Goal: Task Accomplishment & Management: Use online tool/utility

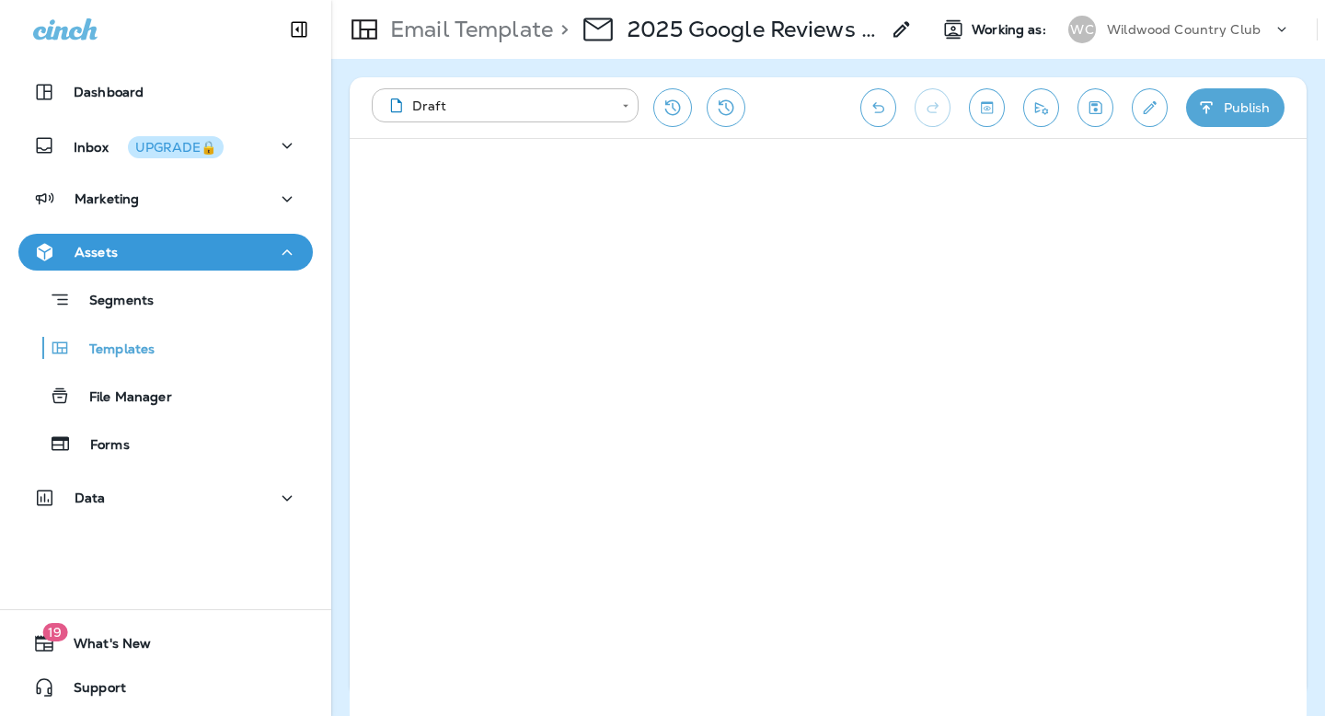
click at [1152, 33] on p "Wildwood Country Club" at bounding box center [1184, 29] width 154 height 15
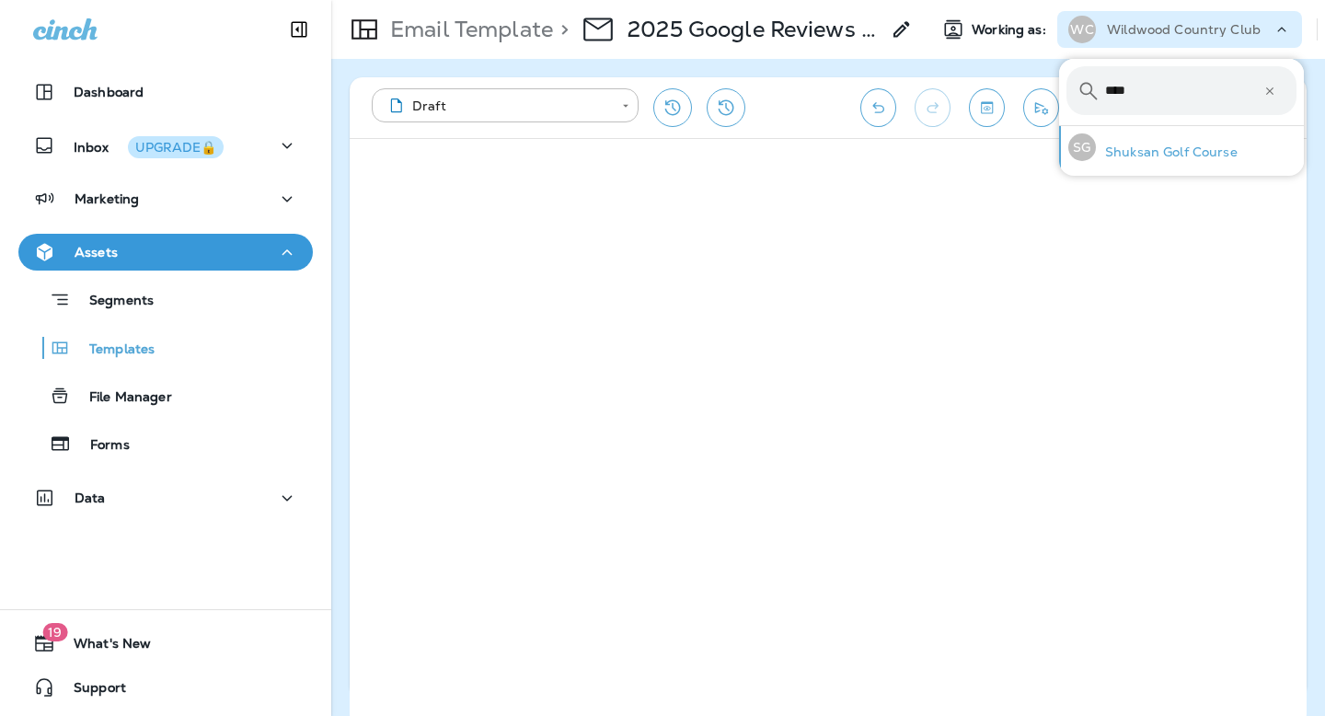
type input "****"
click at [1131, 152] on p "Shuksan Golf Course" at bounding box center [1167, 151] width 142 height 15
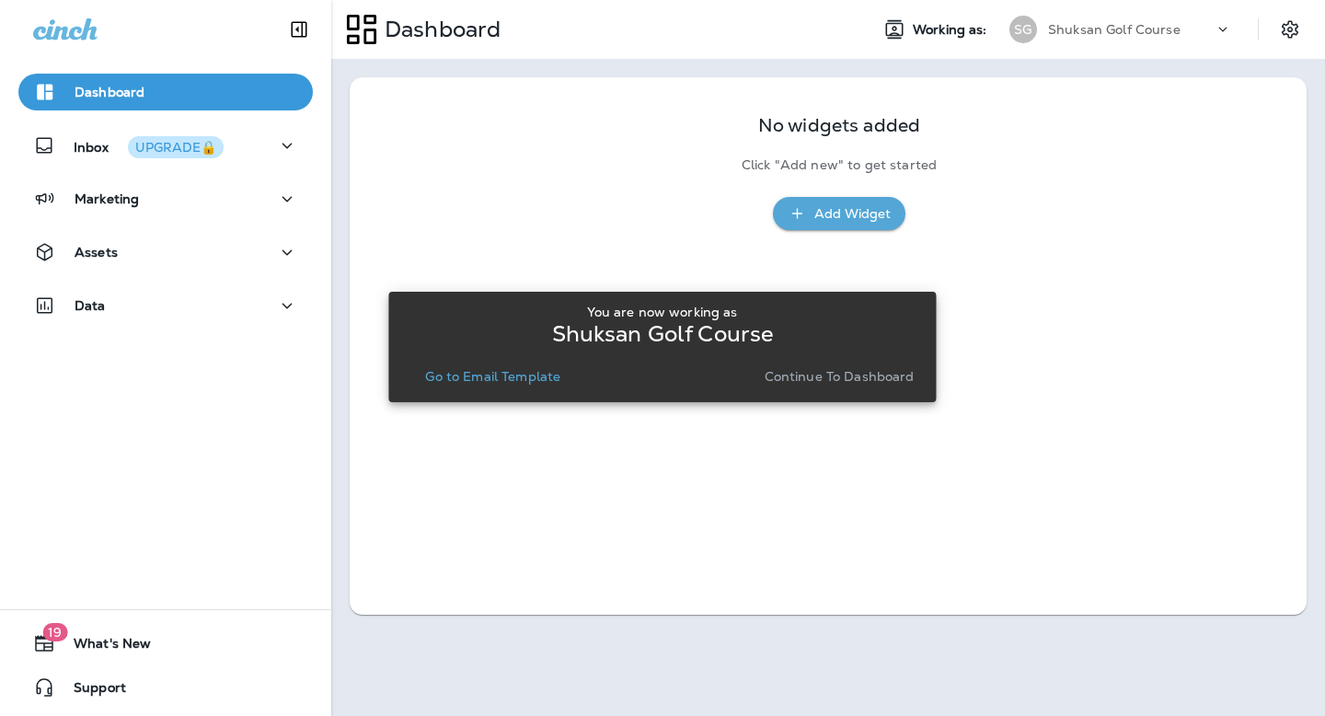
click at [540, 378] on p "Go to Email Template" at bounding box center [492, 376] width 135 height 15
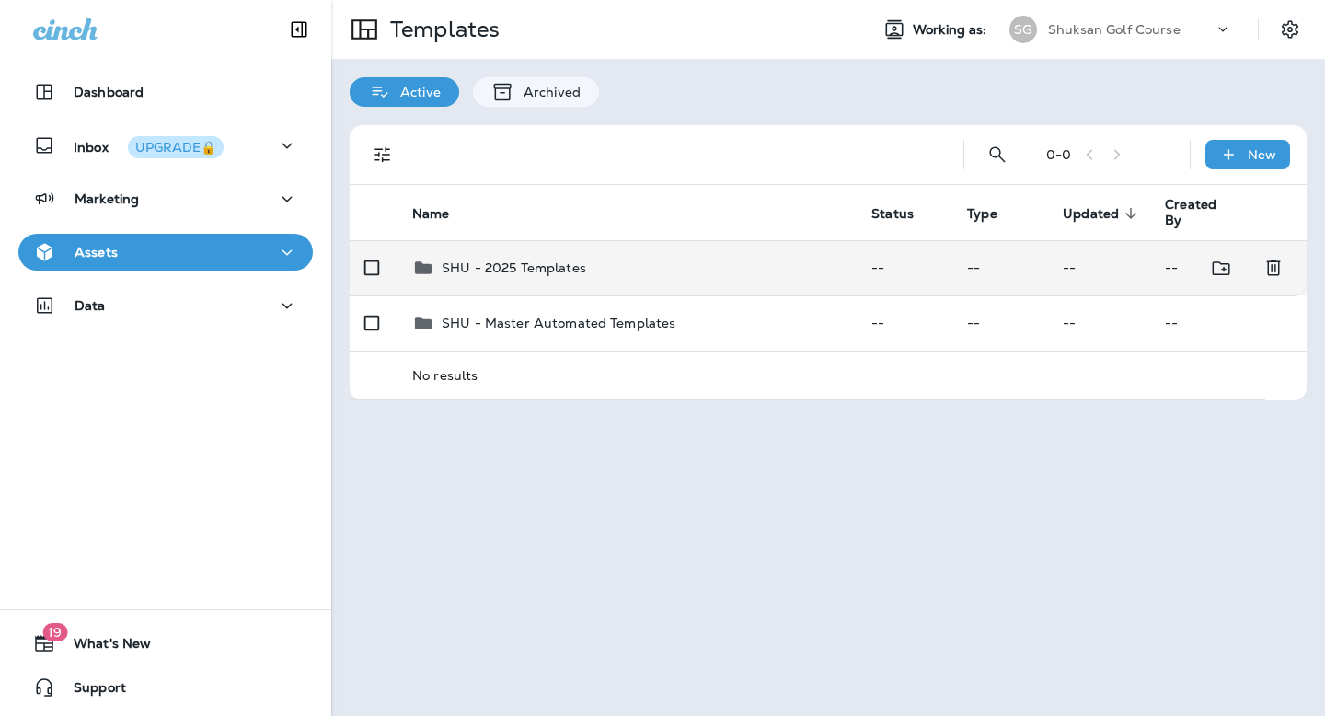
click at [539, 254] on td "SHU - 2025 Templates" at bounding box center [626, 267] width 459 height 55
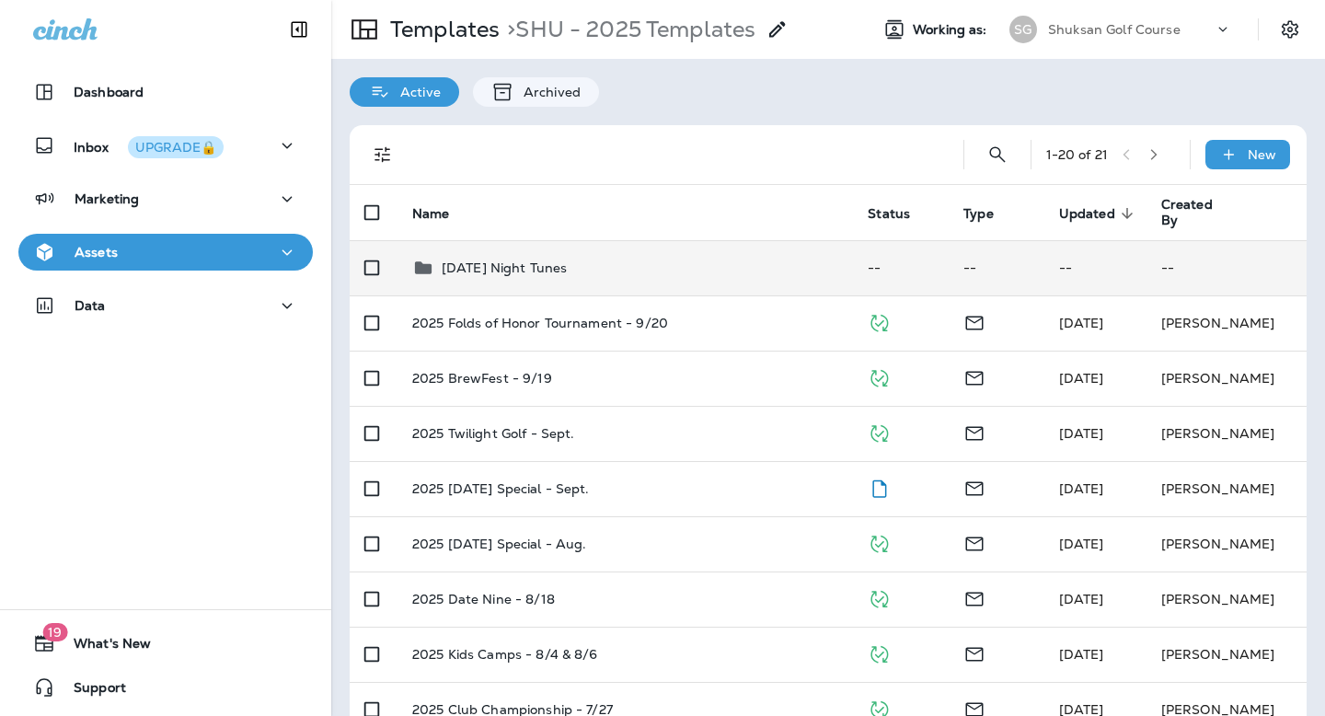
click at [541, 264] on p "Friday Night Tunes" at bounding box center [505, 267] width 126 height 15
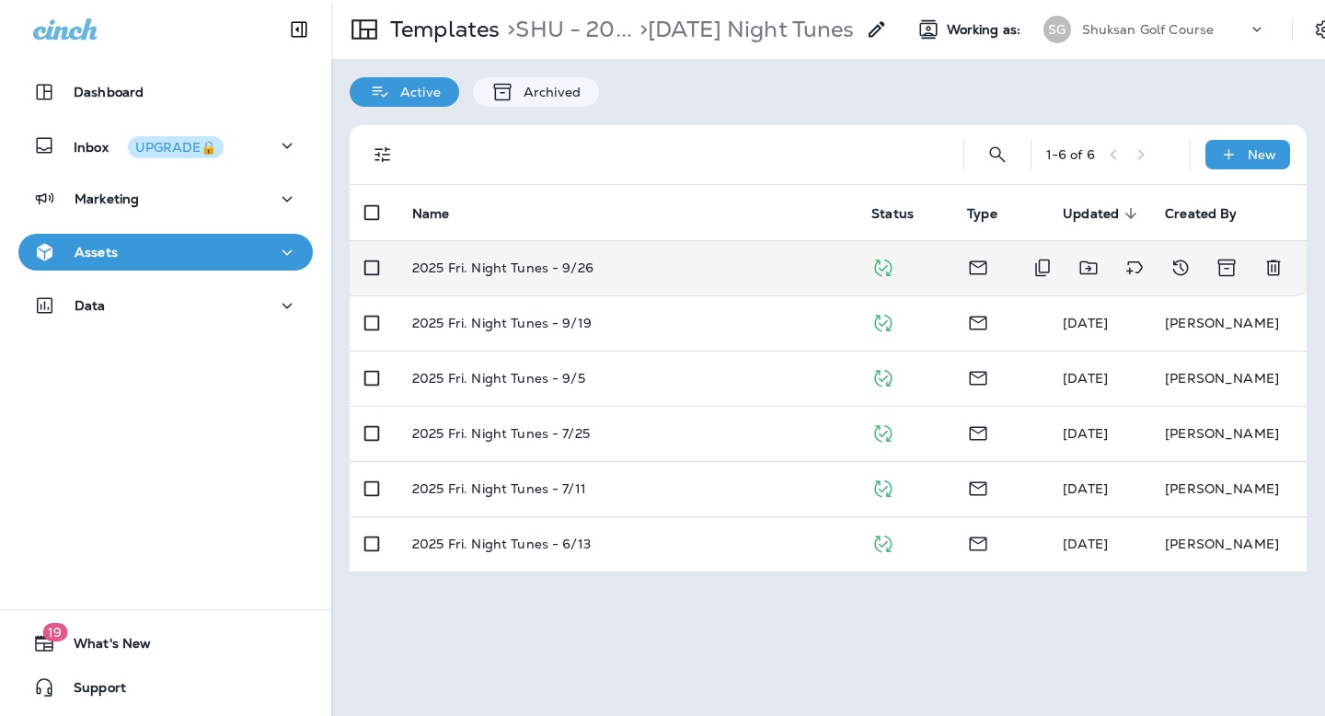
click at [539, 263] on p "2025 Fri. Night Tunes - 9/26" at bounding box center [502, 267] width 181 height 15
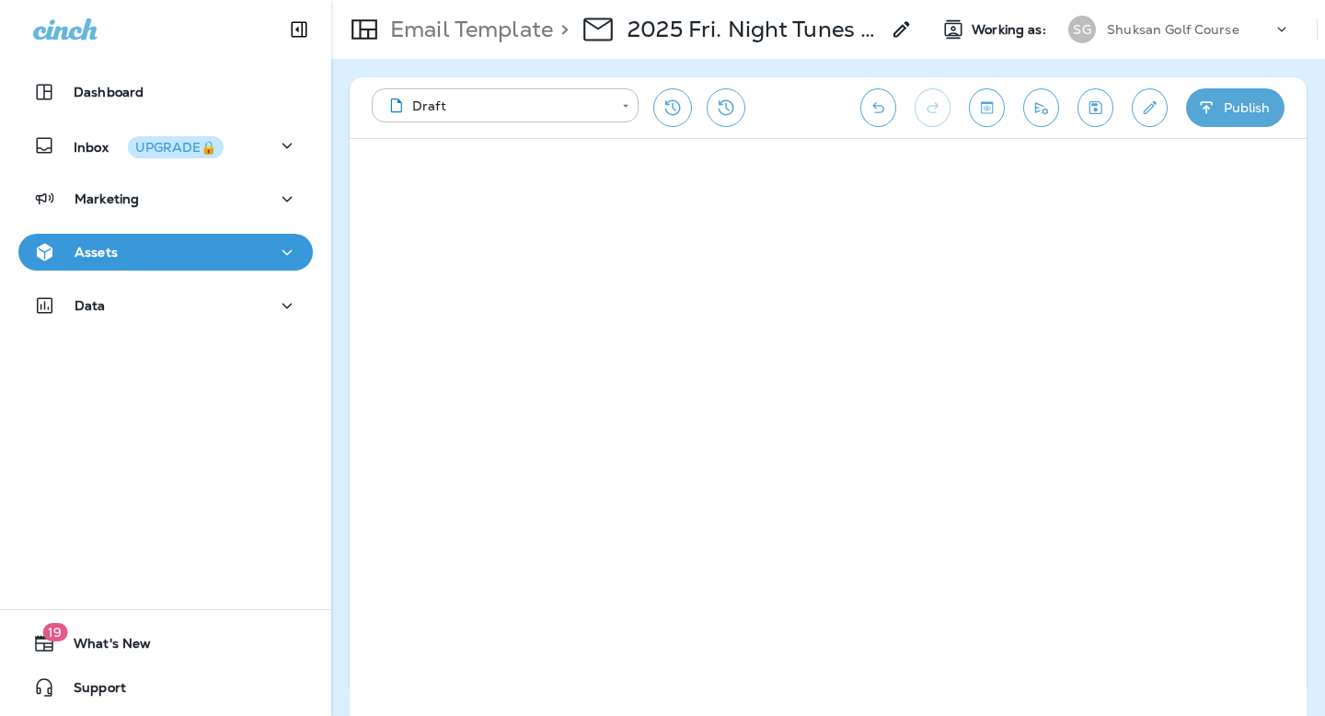
click at [208, 257] on div "Assets" at bounding box center [165, 252] width 265 height 23
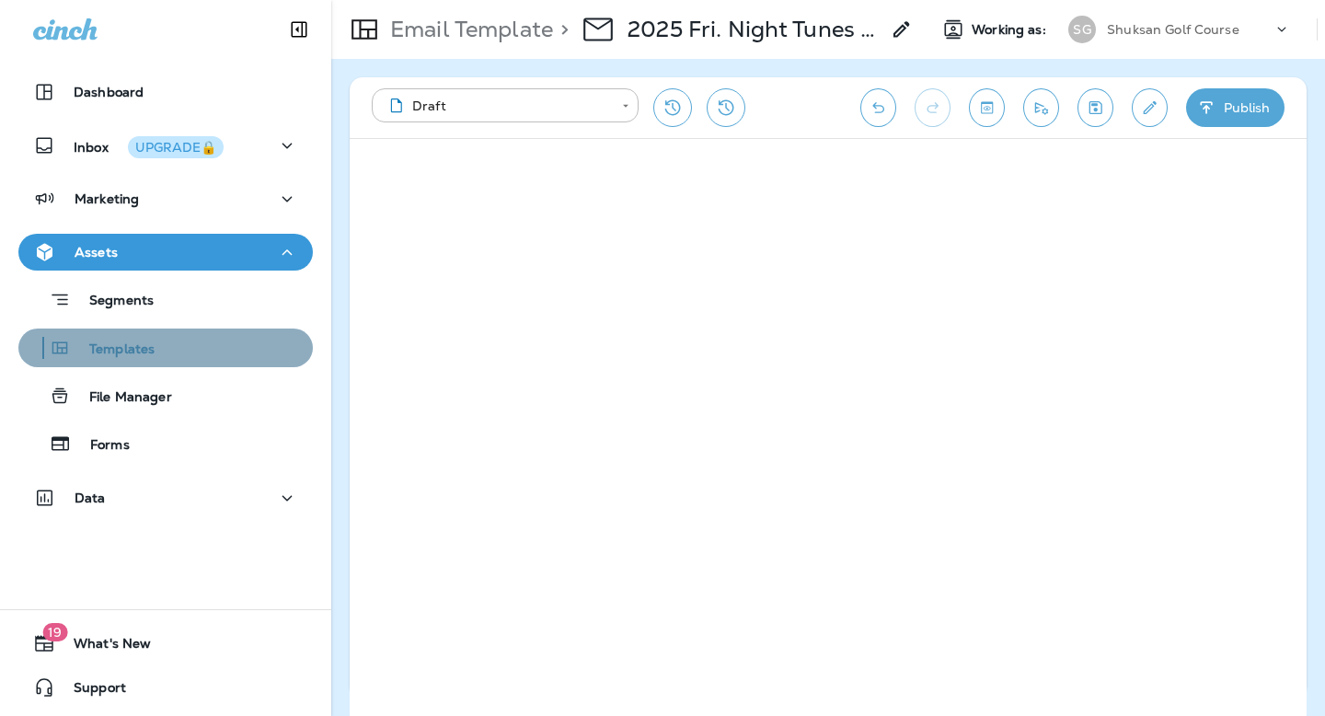
click at [129, 342] on p "Templates" at bounding box center [113, 349] width 84 height 17
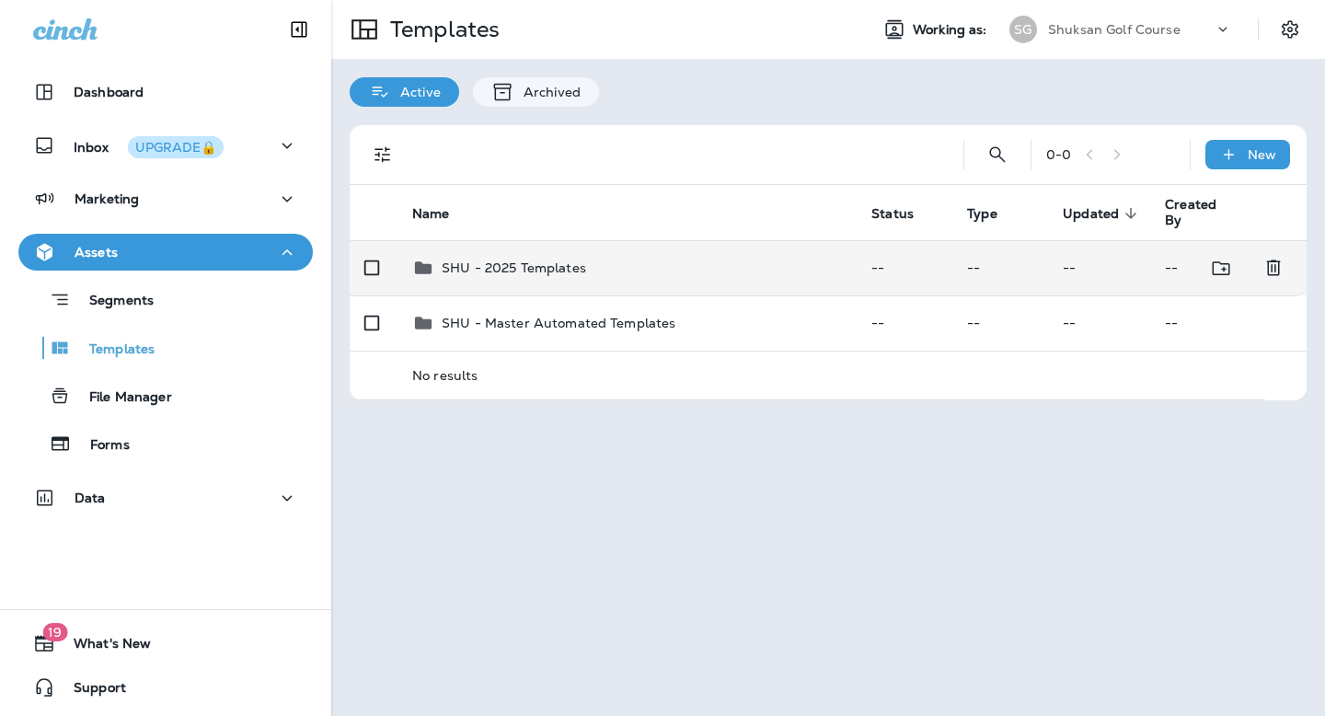
click at [504, 262] on p "SHU - 2025 Templates" at bounding box center [514, 267] width 144 height 15
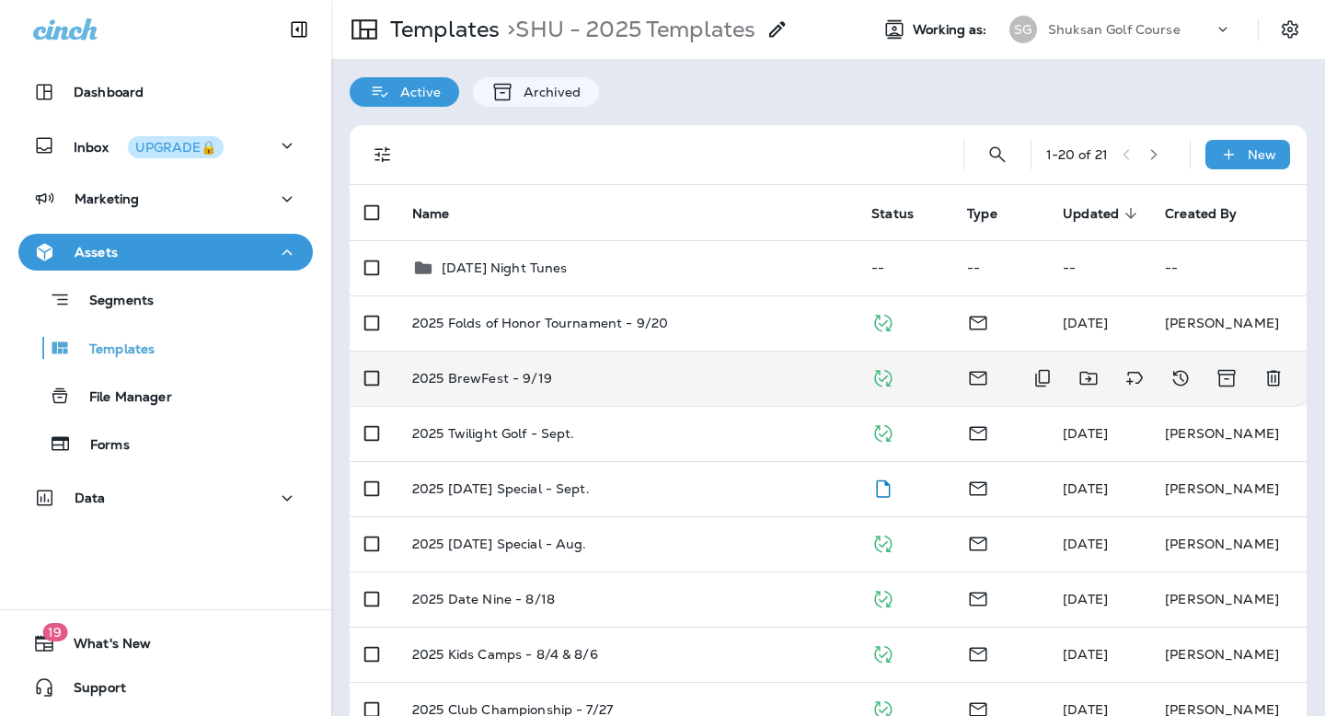
click at [489, 382] on p "2025 BrewFest - 9/19" at bounding box center [482, 378] width 140 height 15
